Goal: Learn about a topic: Learn about a topic

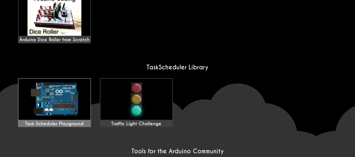
scroll to position [432, 0]
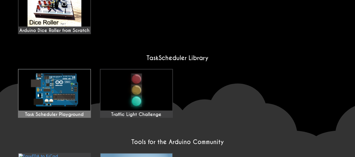
click at [74, 89] on img at bounding box center [55, 89] width 72 height 41
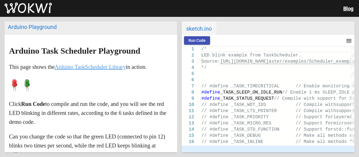
click at [20, 8] on img at bounding box center [27, 8] width 47 height 11
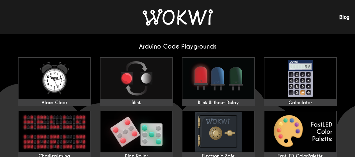
click at [183, 21] on img at bounding box center [178, 17] width 70 height 17
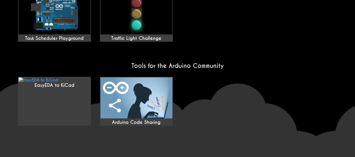
scroll to position [516, 0]
